Goal: Task Accomplishment & Management: Complete application form

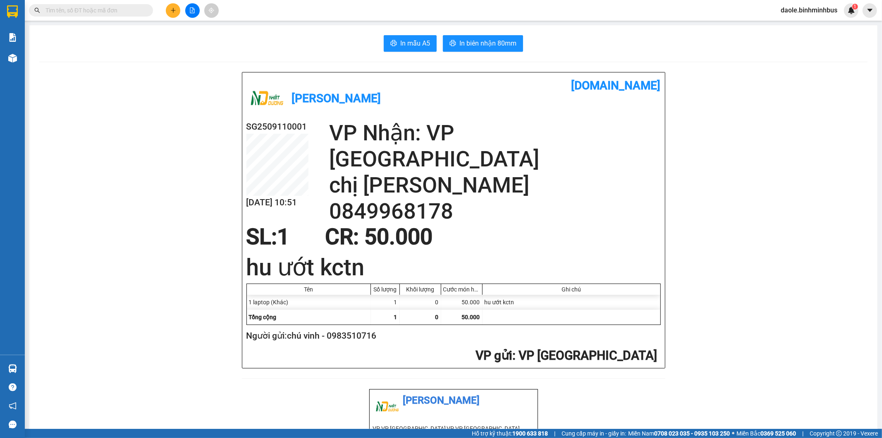
click at [790, 17] on div "daole.binhminhbus 1" at bounding box center [816, 10] width 84 height 14
click at [791, 13] on span "daole.binhminhbus" at bounding box center [809, 10] width 70 height 10
click at [799, 26] on span "Đăng xuất" at bounding box center [813, 25] width 53 height 9
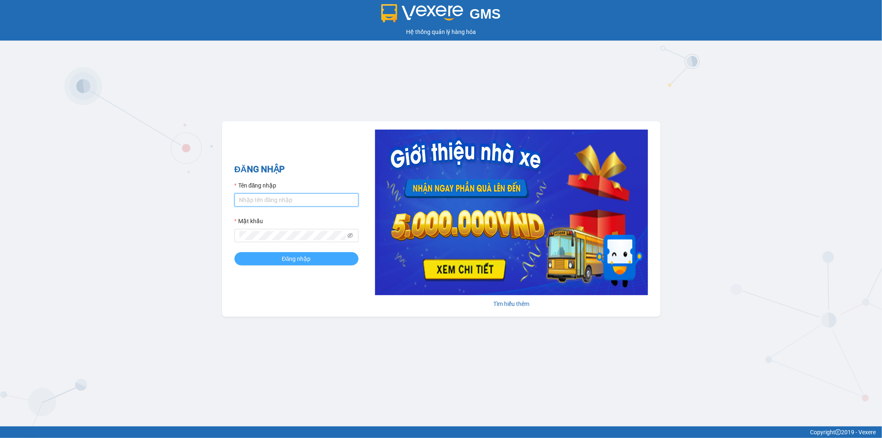
type input "luong.binhminhbus"
click at [286, 260] on span "Đăng nhập" at bounding box center [296, 258] width 29 height 9
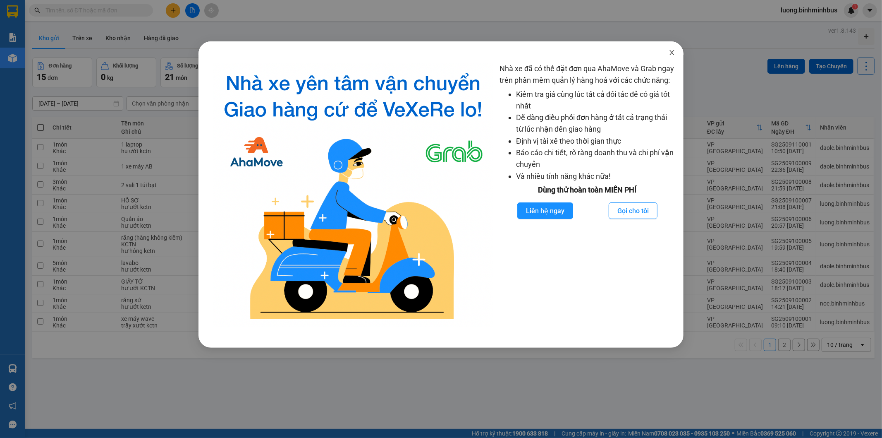
click at [672, 57] on span "Close" at bounding box center [671, 52] width 23 height 23
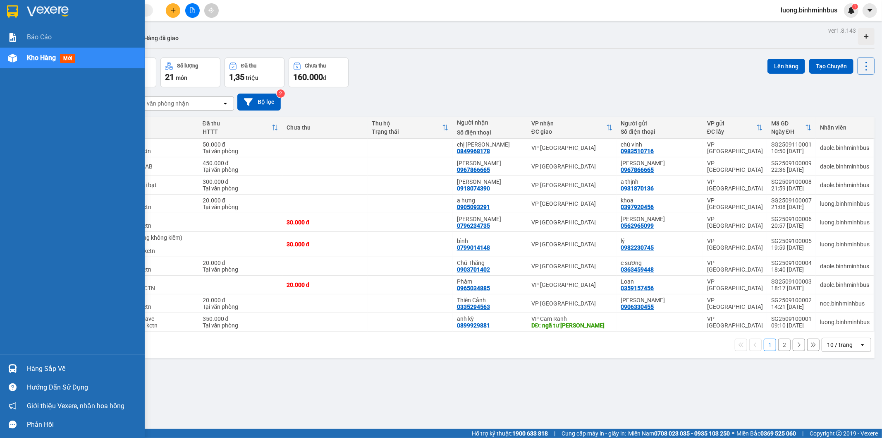
click at [13, 60] on img at bounding box center [12, 58] width 9 height 9
click at [39, 62] on span "Kho hàng" at bounding box center [41, 58] width 29 height 8
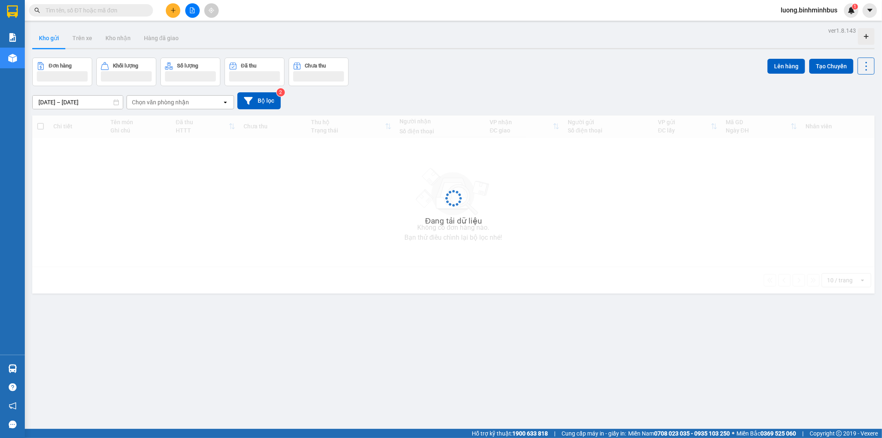
scroll to position [10286, 0]
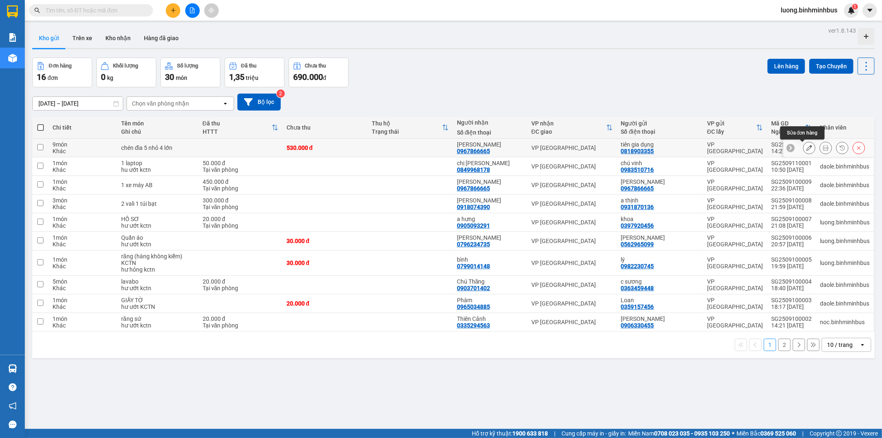
click at [804, 148] on button at bounding box center [810, 148] width 12 height 14
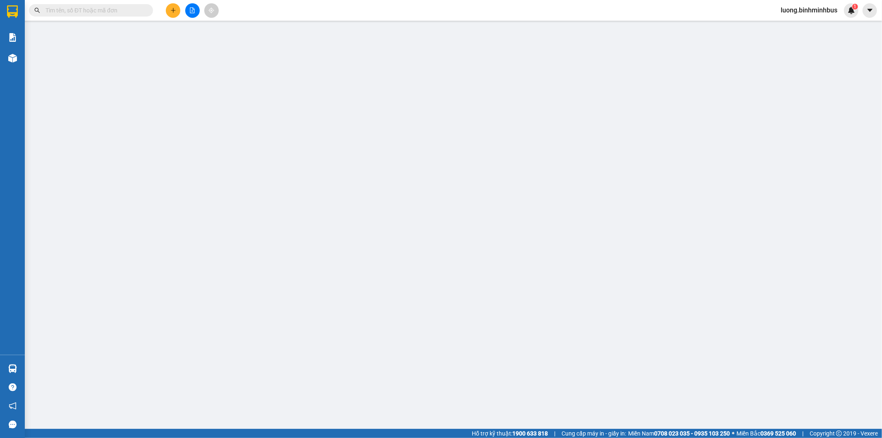
type input "0818903355"
type input "tiên gia dụng"
type input "0967866665"
type input "ANH VŨ"
type input "530.000"
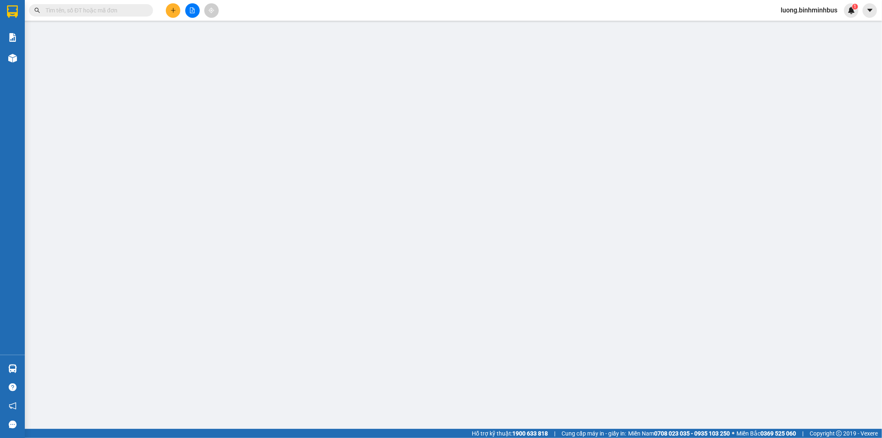
type input "530.000"
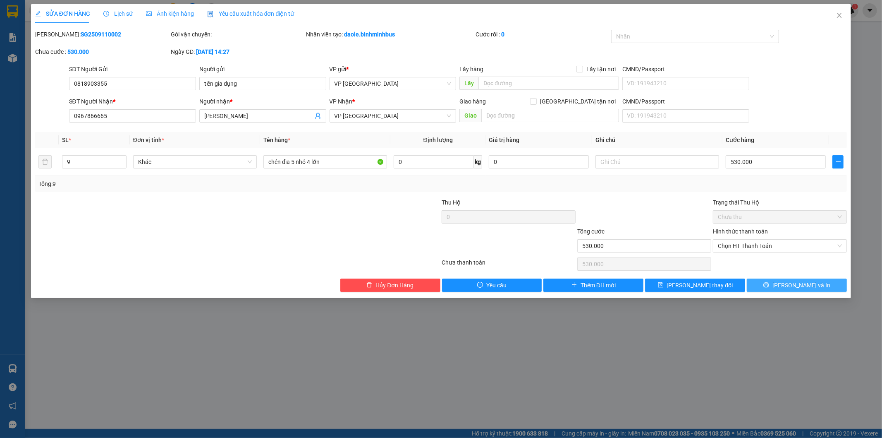
click at [813, 285] on span "Lưu và In" at bounding box center [801, 284] width 58 height 9
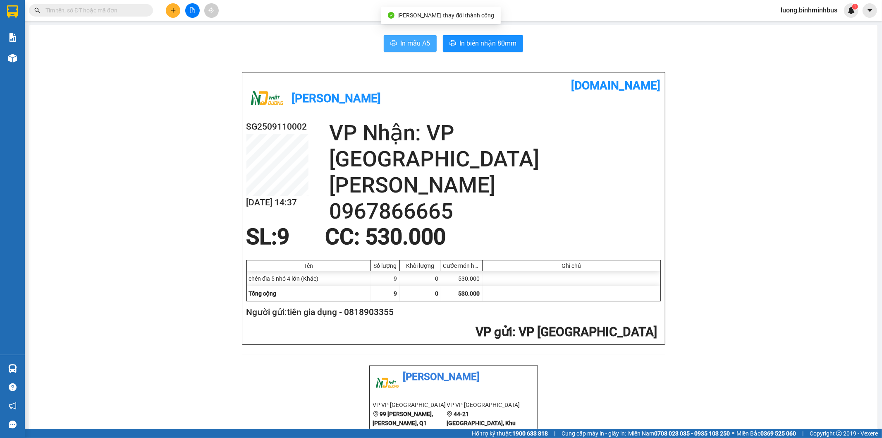
click at [419, 47] on span "In mẫu A5" at bounding box center [415, 43] width 30 height 10
click at [175, 8] on icon "plus" at bounding box center [173, 10] width 6 height 6
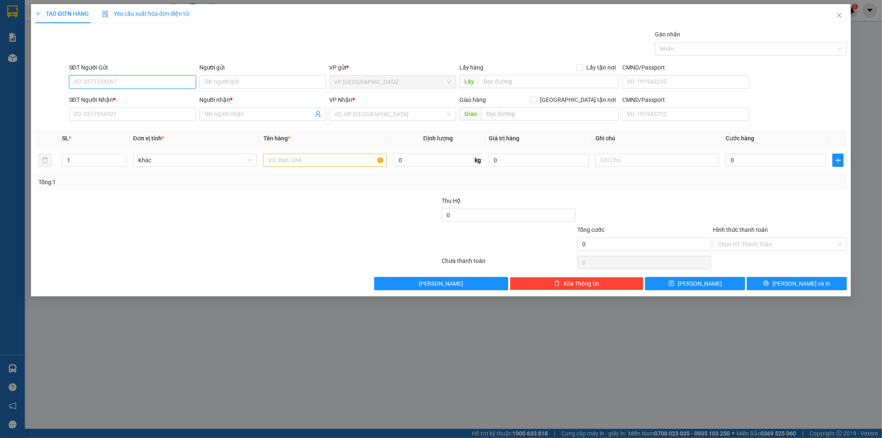
click at [158, 81] on input "SĐT Người Gửi" at bounding box center [132, 81] width 127 height 13
type input "0827515757"
click at [230, 80] on input "Người gửi" at bounding box center [262, 81] width 127 height 13
type input "toán"
click at [146, 111] on input "SĐT Người Nhận *" at bounding box center [132, 114] width 127 height 13
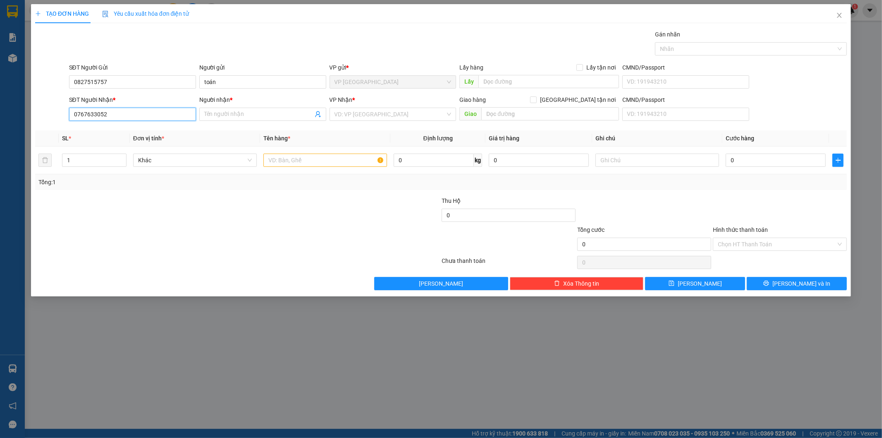
click at [120, 114] on input "0767633052" at bounding box center [132, 114] width 127 height 13
type input "0"
click at [143, 81] on input "0827515757" at bounding box center [132, 81] width 127 height 13
type input "0"
click at [839, 17] on icon "close" at bounding box center [839, 15] width 5 height 5
